Goal: Find specific page/section: Find specific page/section

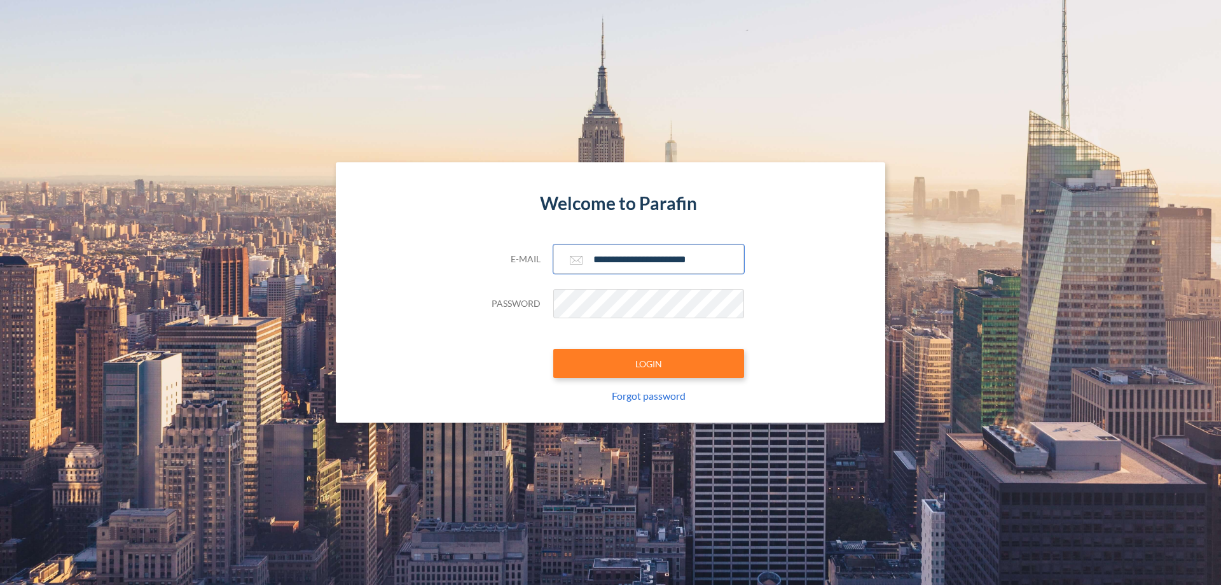
type input "**********"
click at [649, 363] on button "LOGIN" at bounding box center [648, 363] width 191 height 29
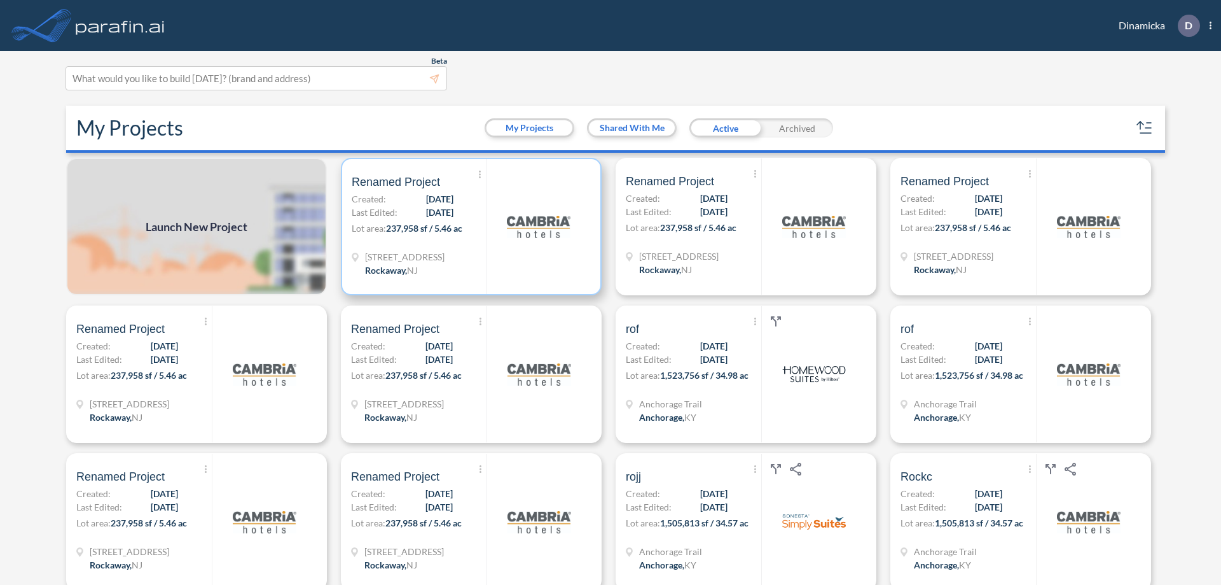
scroll to position [3, 0]
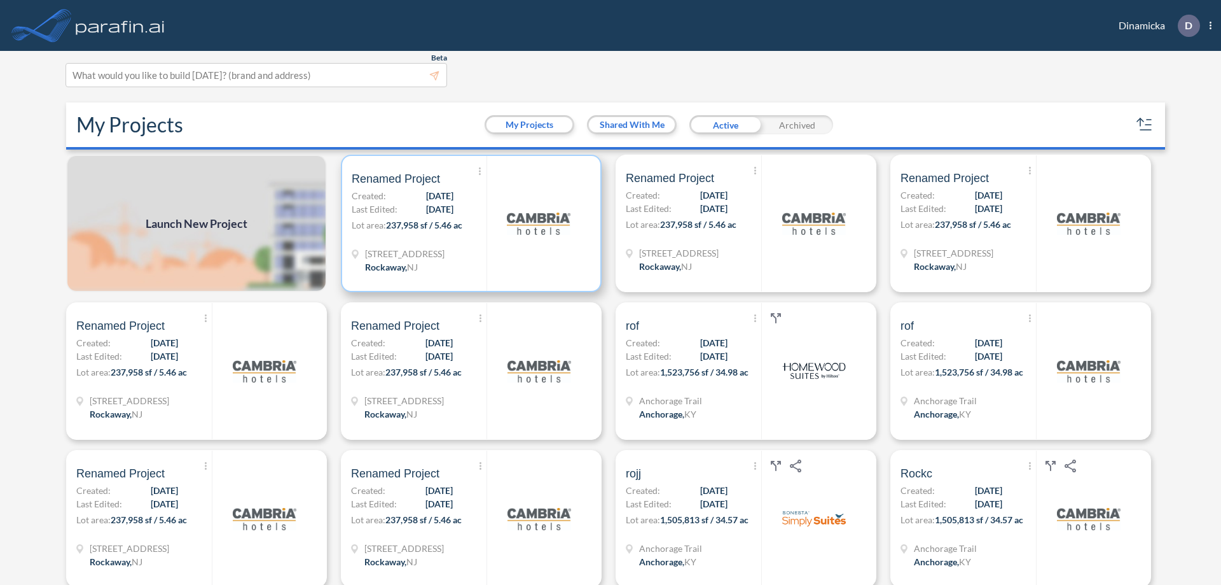
click at [469, 223] on p "Lot area: 237,958 sf / 5.46 ac" at bounding box center [419, 227] width 135 height 18
